Goal: Information Seeking & Learning: Learn about a topic

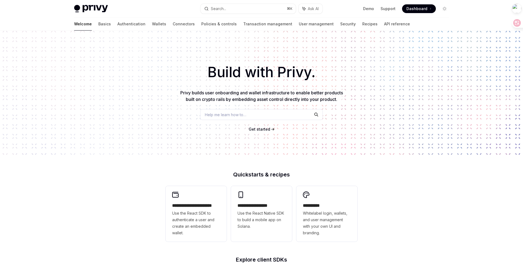
click at [152, 26] on link "Wallets" at bounding box center [159, 23] width 14 height 13
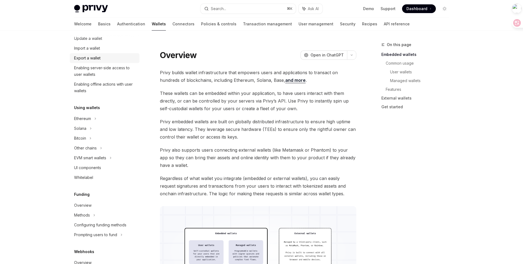
scroll to position [70, 0]
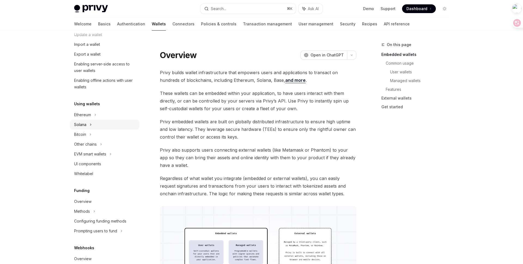
click at [82, 28] on div "Solana" at bounding box center [84, 25] width 21 height 7
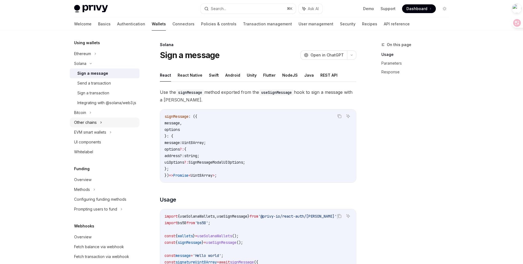
scroll to position [132, 0]
click at [99, 146] on link "UI components" at bounding box center [105, 141] width 70 height 10
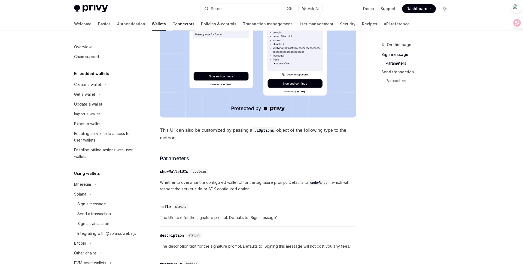
click at [173, 26] on link "Connectors" at bounding box center [184, 23] width 22 height 13
type textarea "*"
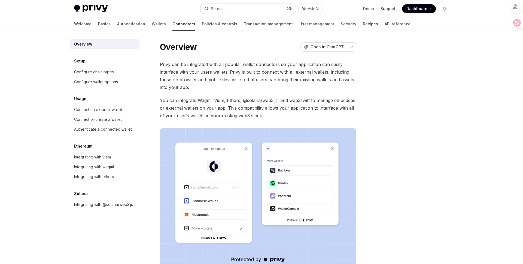
click at [232, 8] on button "Search... ⌘ K" at bounding box center [248, 9] width 95 height 10
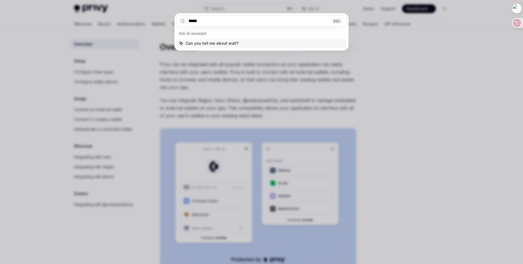
type input "******"
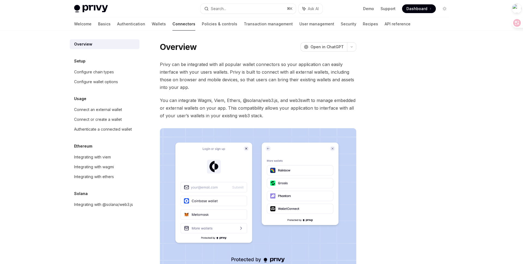
type textarea "*"
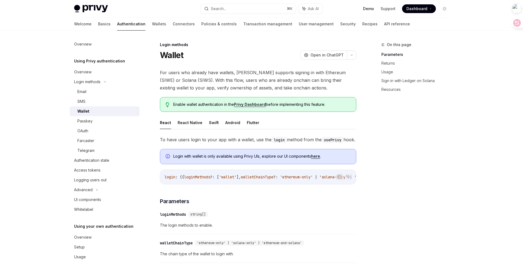
click at [369, 10] on link "Demo" at bounding box center [368, 8] width 11 height 5
